Goal: Find specific page/section: Find specific page/section

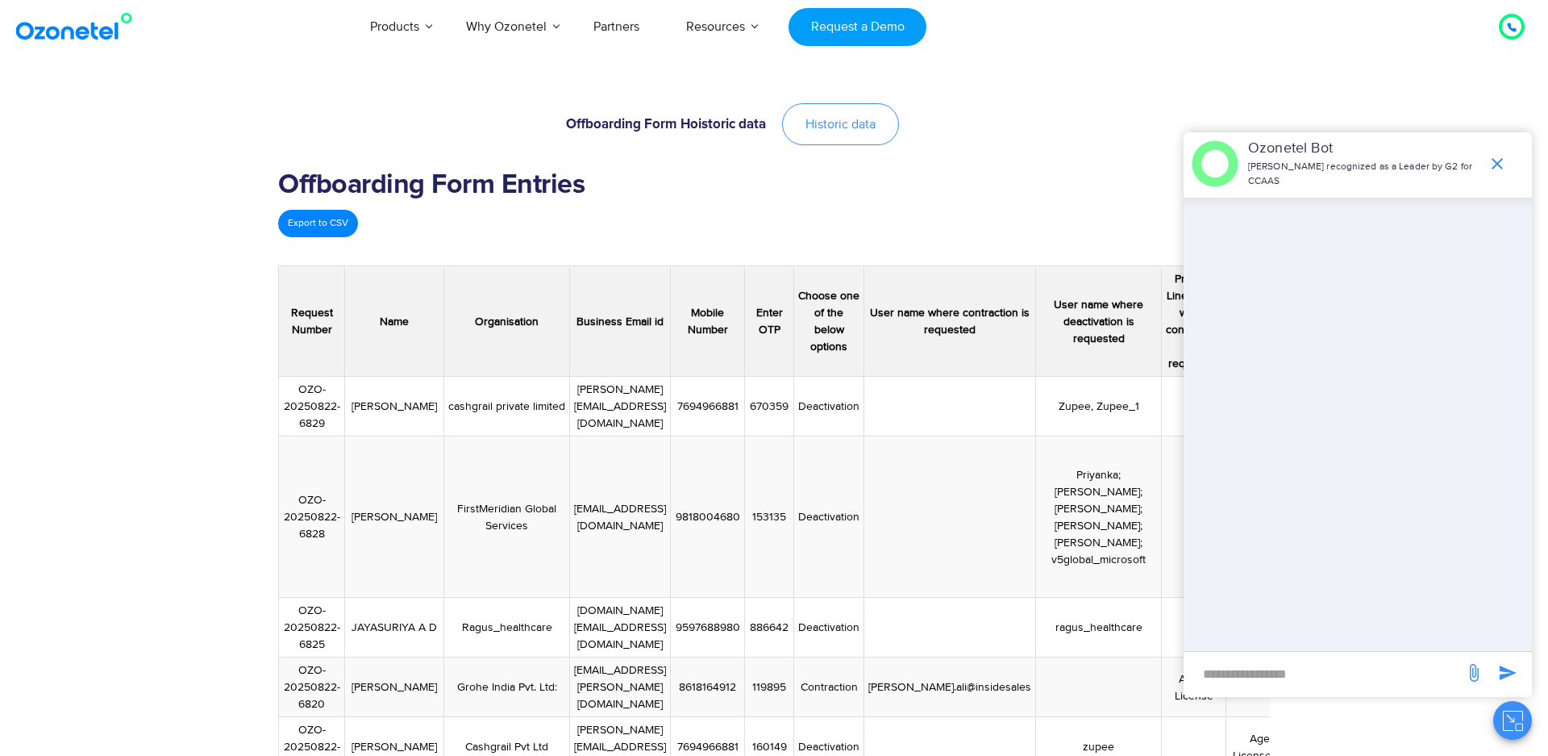
click at [870, 107] on link "Historic data" at bounding box center [840, 124] width 117 height 42
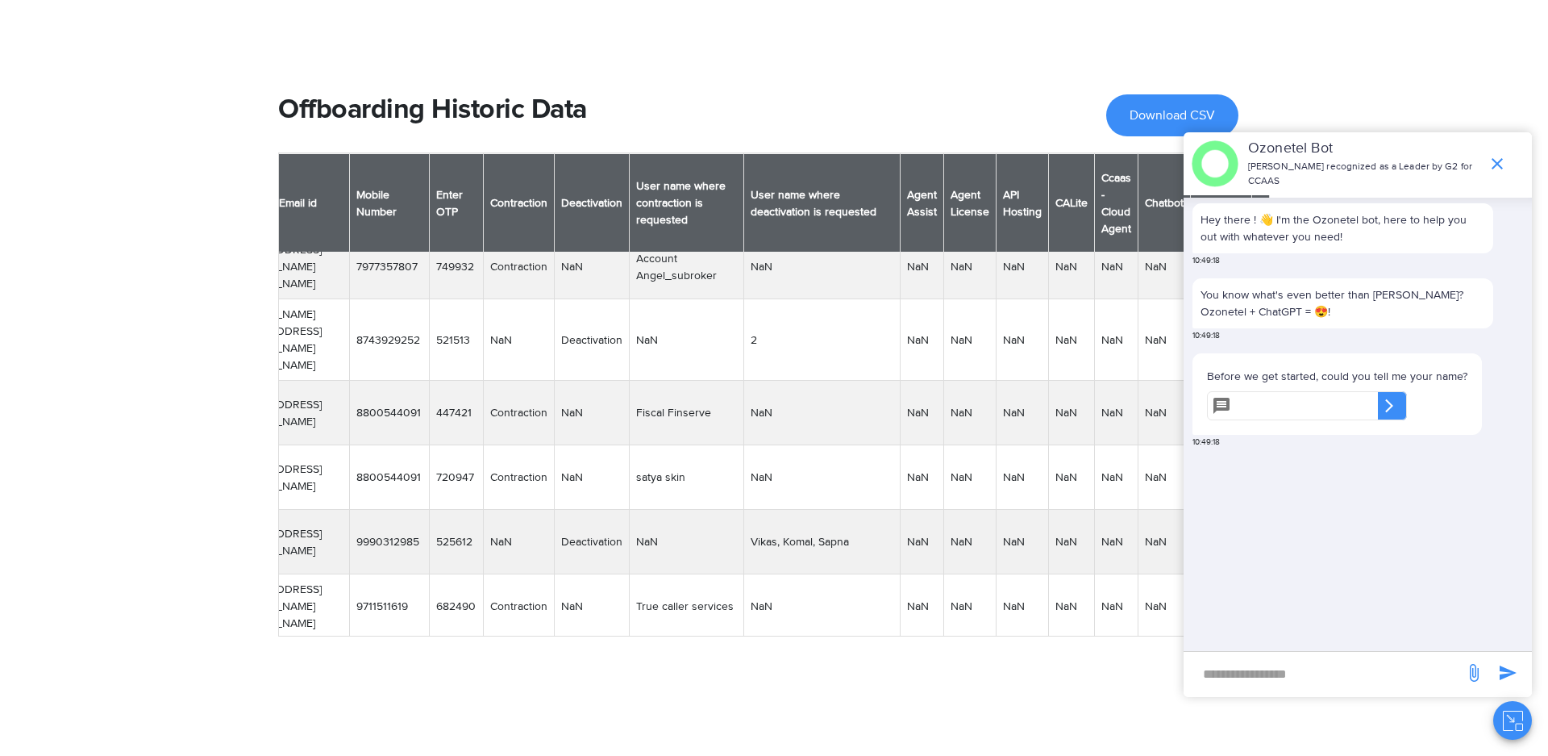
scroll to position [2400, 0]
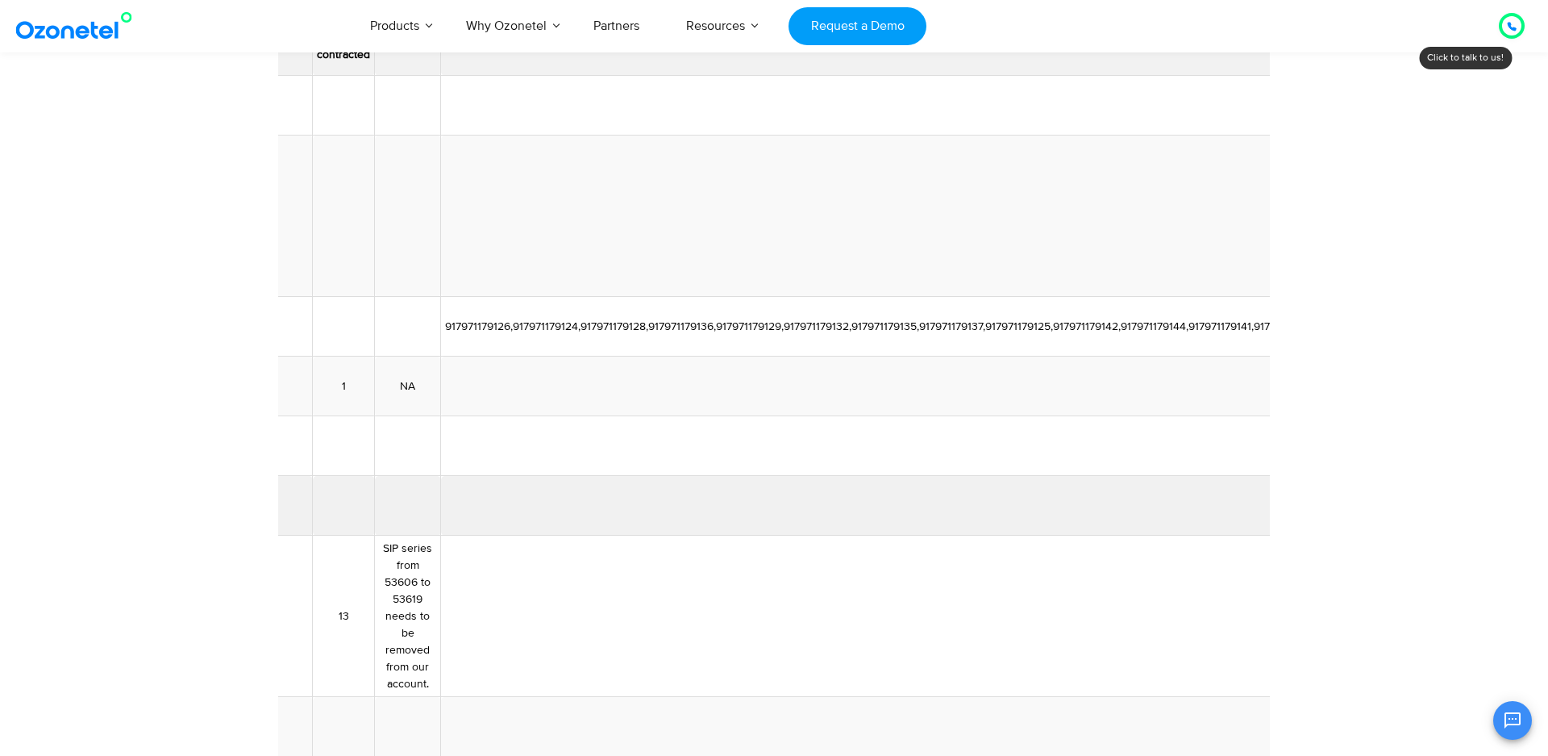
scroll to position [0, 1260]
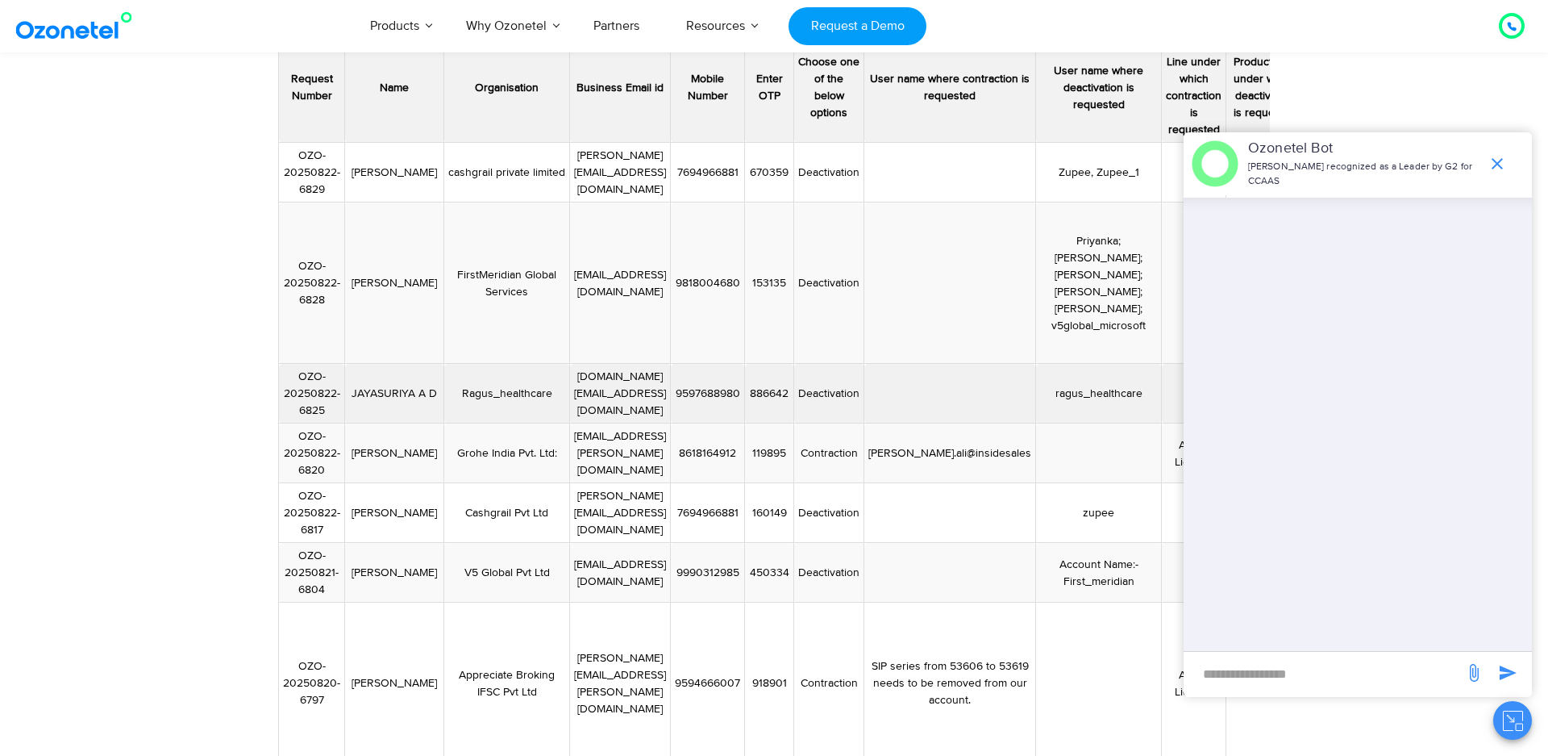
scroll to position [163, 0]
